Goal: Task Accomplishment & Management: Manage account settings

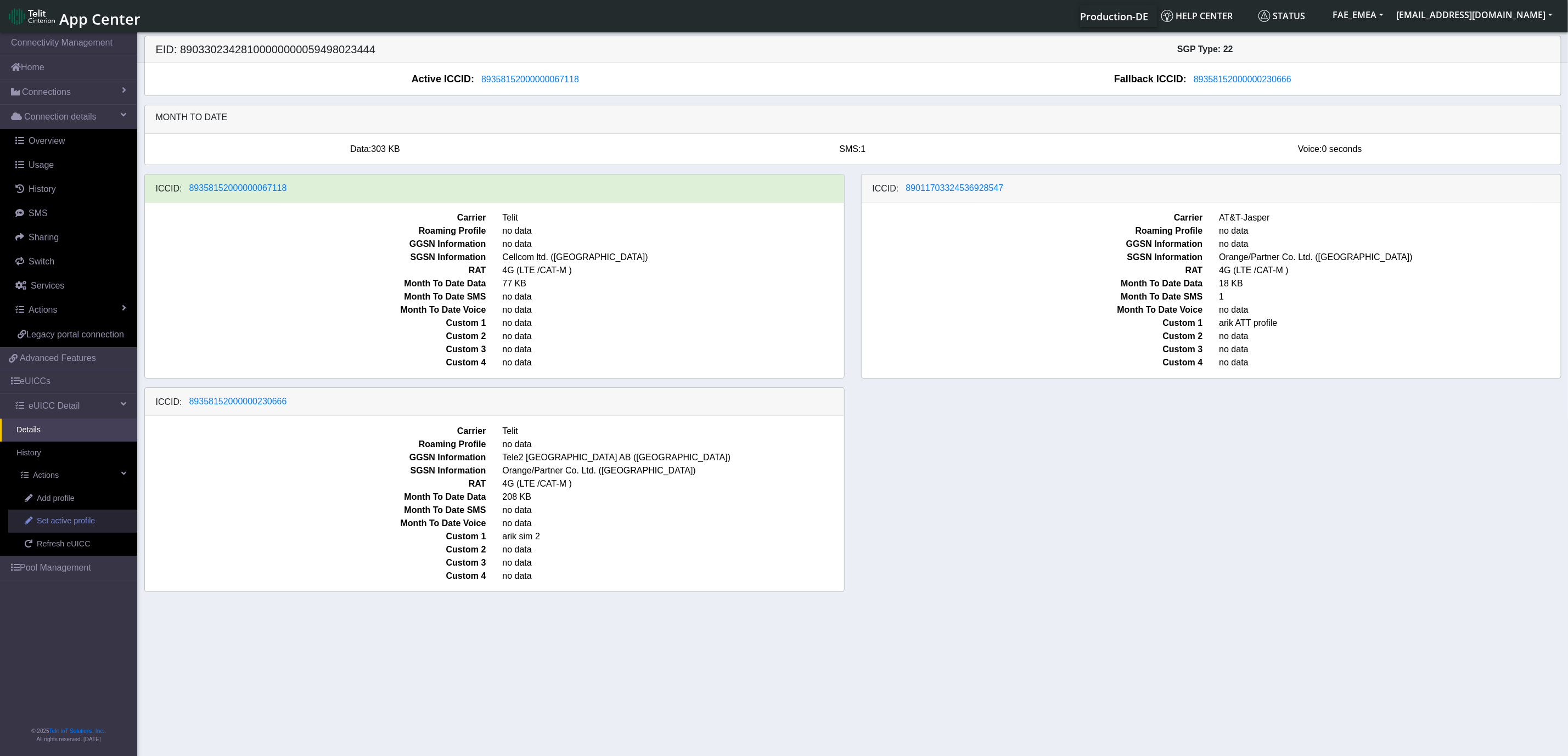
click at [95, 526] on link "Set active profile" at bounding box center [72, 520] width 129 height 23
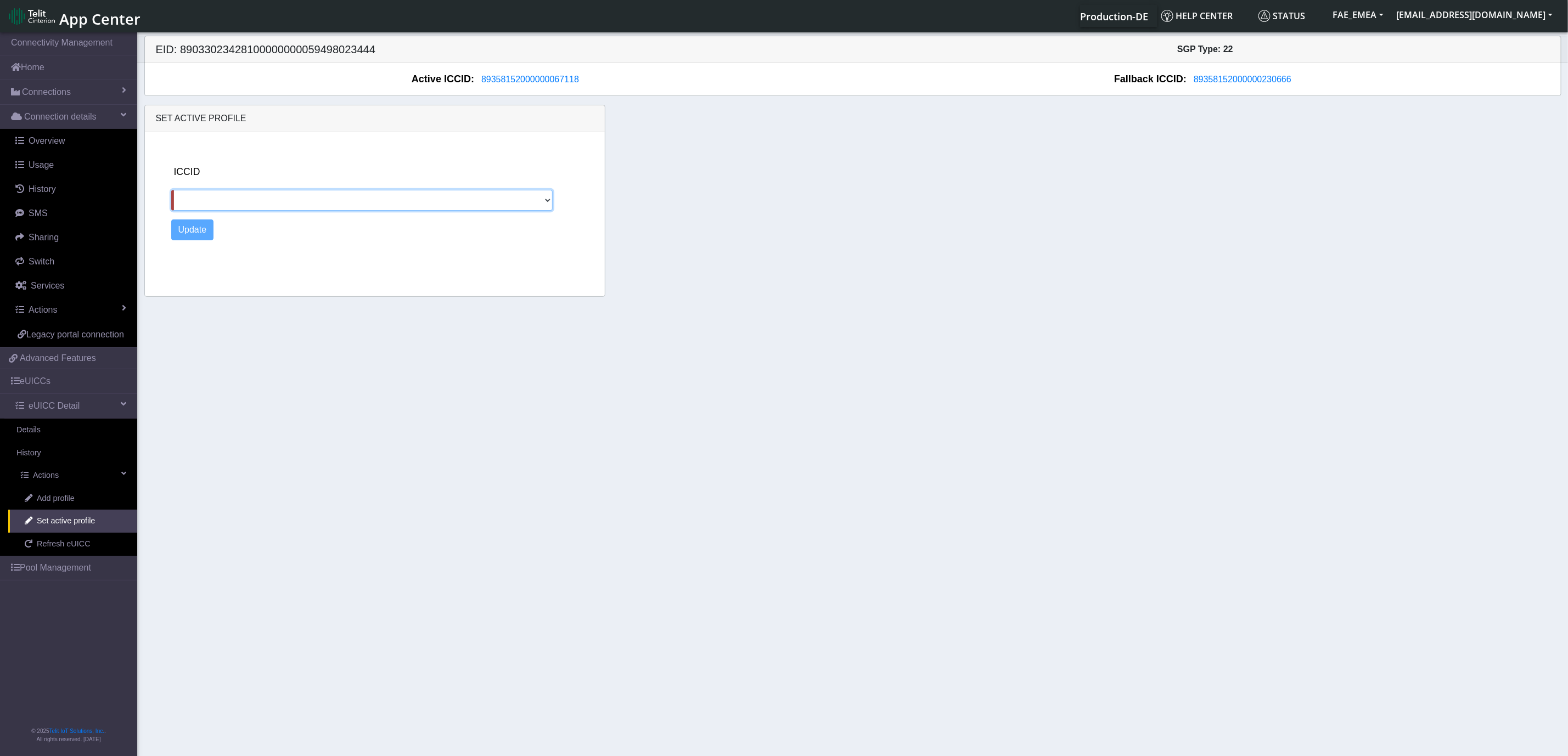
click at [315, 204] on select "89011703324536928547 89358152000000230666" at bounding box center [362, 200] width 382 height 21
select select "89358152000000230666"
click at [171, 191] on select "89011703324536928547 89358152000000230666" at bounding box center [362, 200] width 382 height 21
click at [196, 231] on button "Update" at bounding box center [193, 230] width 43 height 21
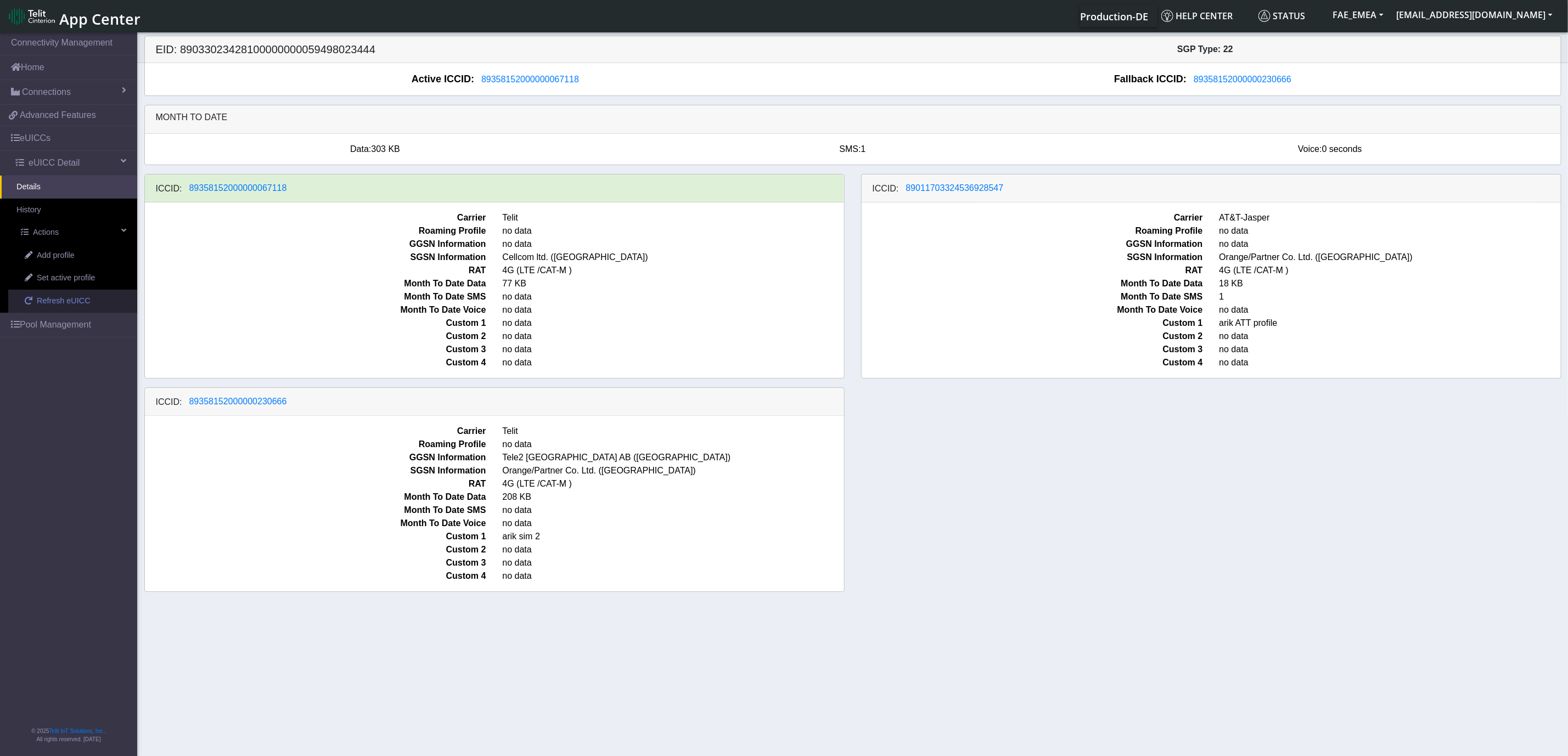
click at [57, 304] on span "Refresh eUICC" at bounding box center [63, 301] width 54 height 12
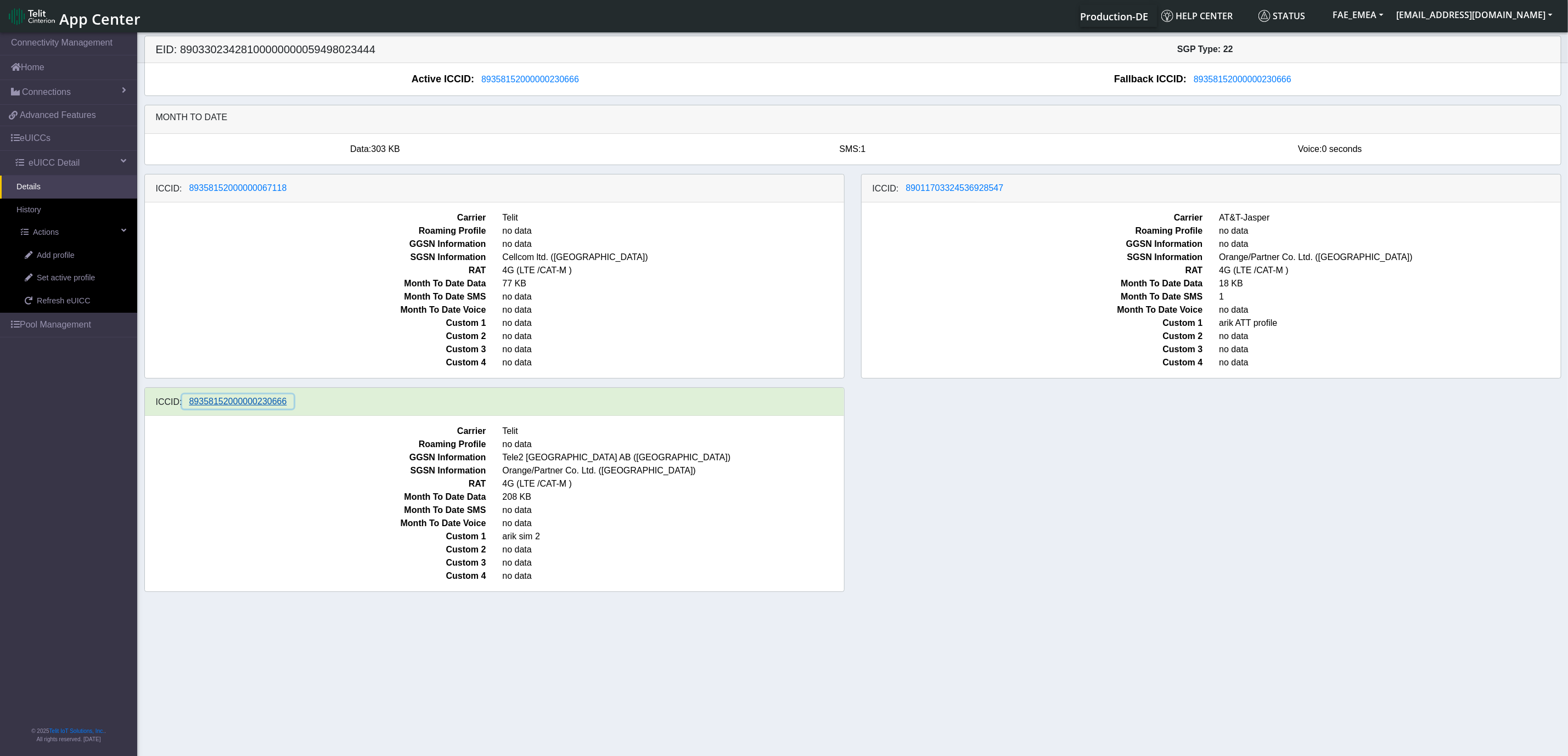
click at [271, 406] on span "89358152000000230666" at bounding box center [238, 401] width 97 height 10
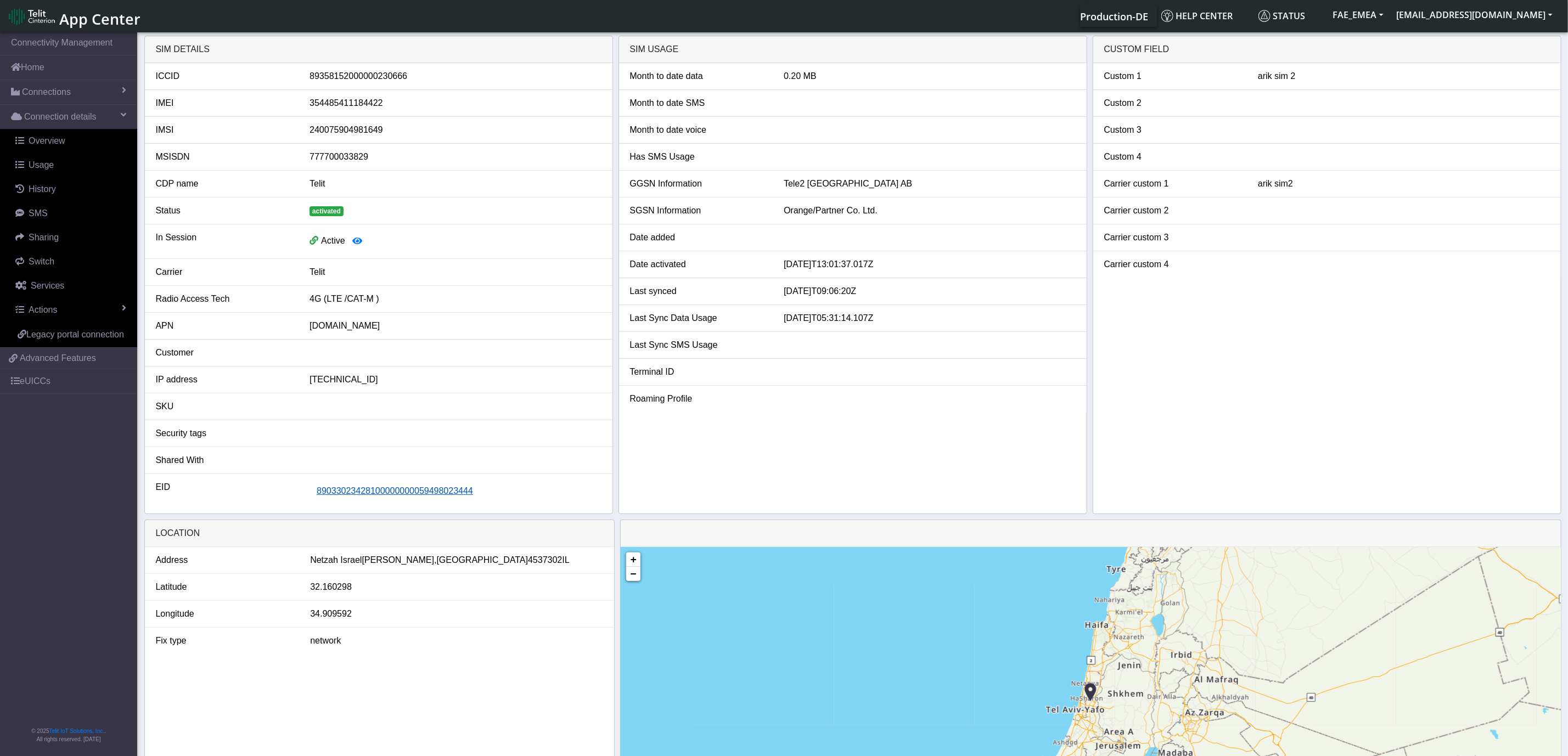
click at [407, 494] on span "89033023428100000000059498023444" at bounding box center [395, 491] width 156 height 10
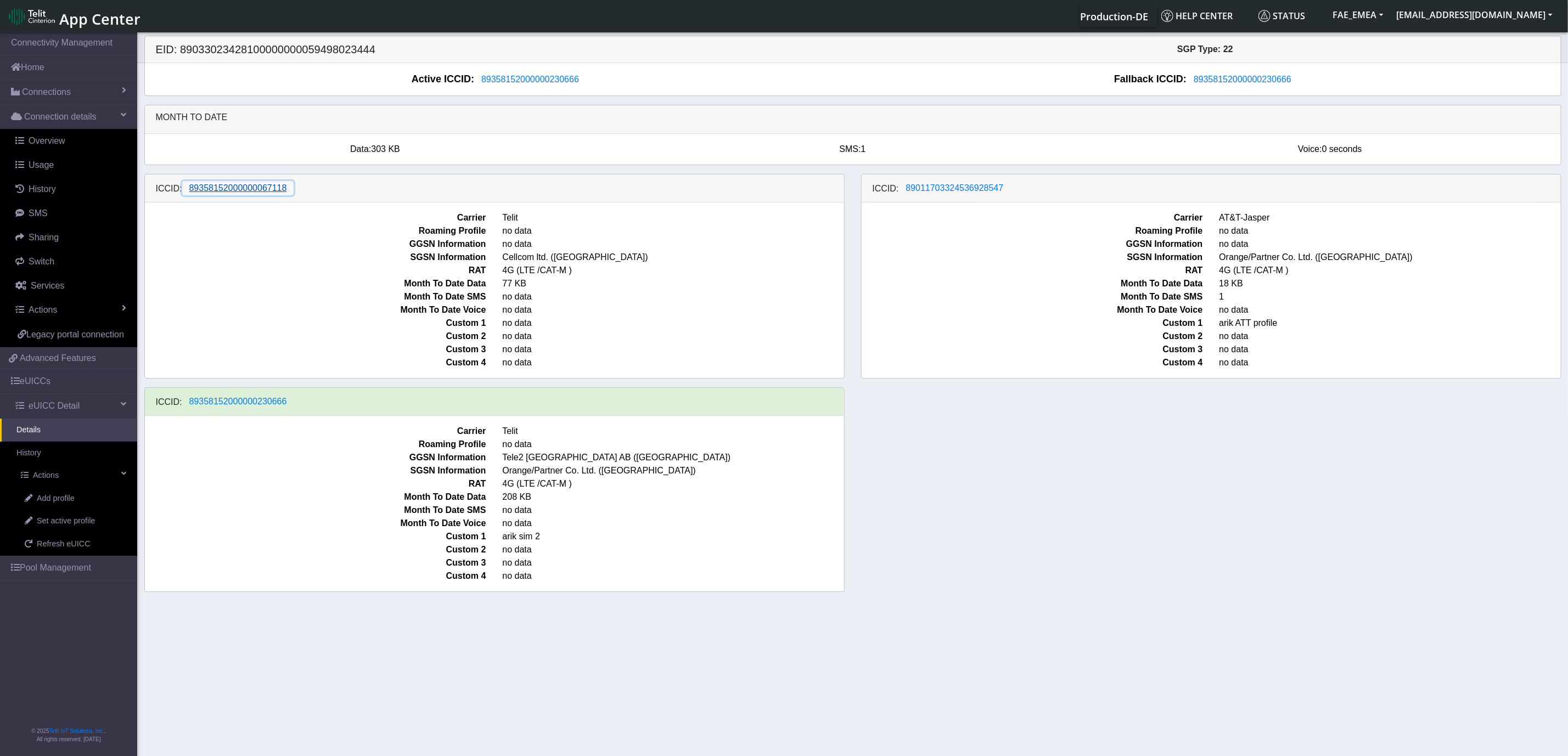
click at [259, 191] on span "89358152000000067118" at bounding box center [238, 187] width 97 height 10
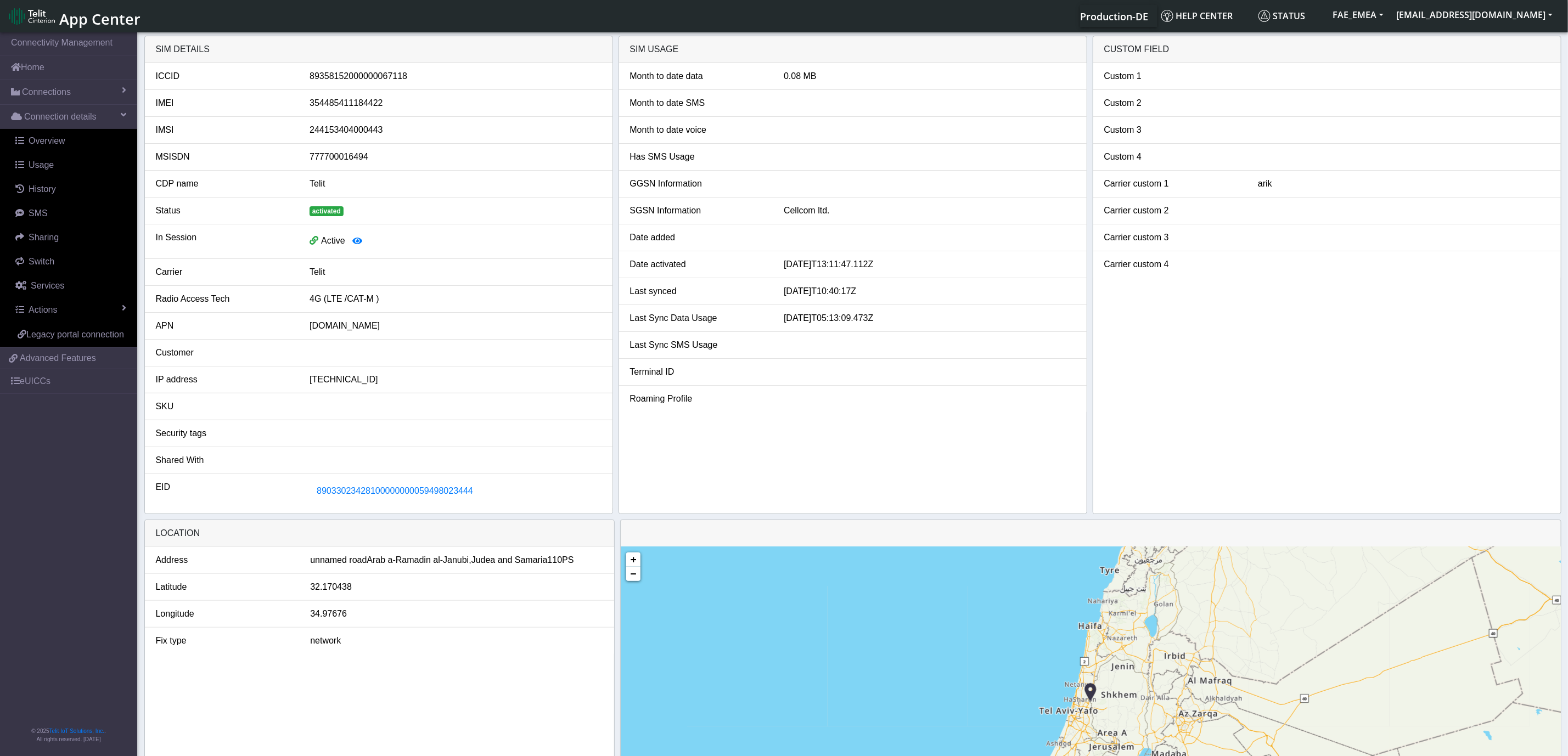
click at [354, 71] on div "89358152000000067118" at bounding box center [455, 77] width 308 height 13
copy div "89358152000000067118"
click at [385, 495] on span "89033023428100000000059498023444" at bounding box center [395, 491] width 156 height 10
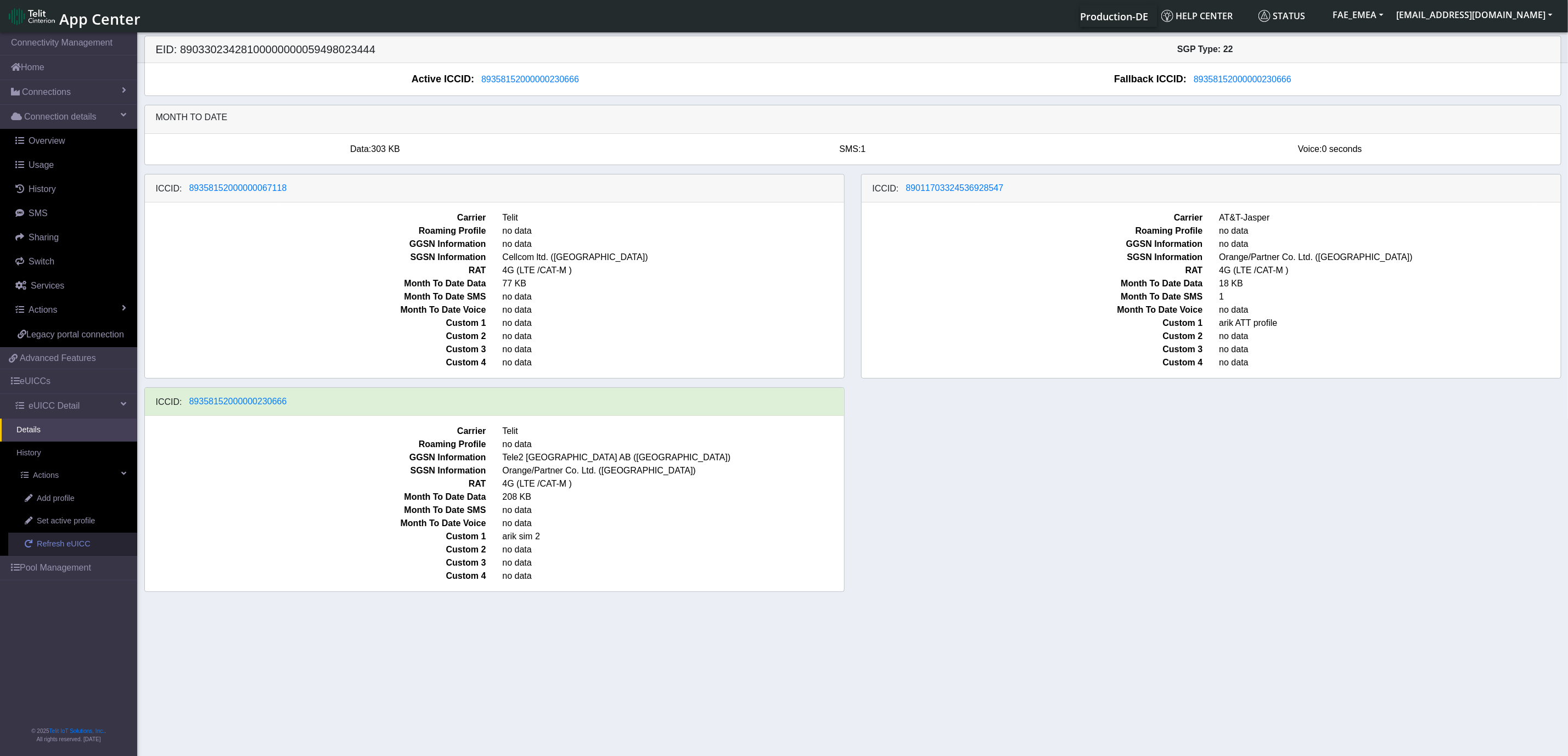
click at [71, 546] on span "Refresh eUICC" at bounding box center [63, 544] width 54 height 12
